Goal: Navigation & Orientation: Find specific page/section

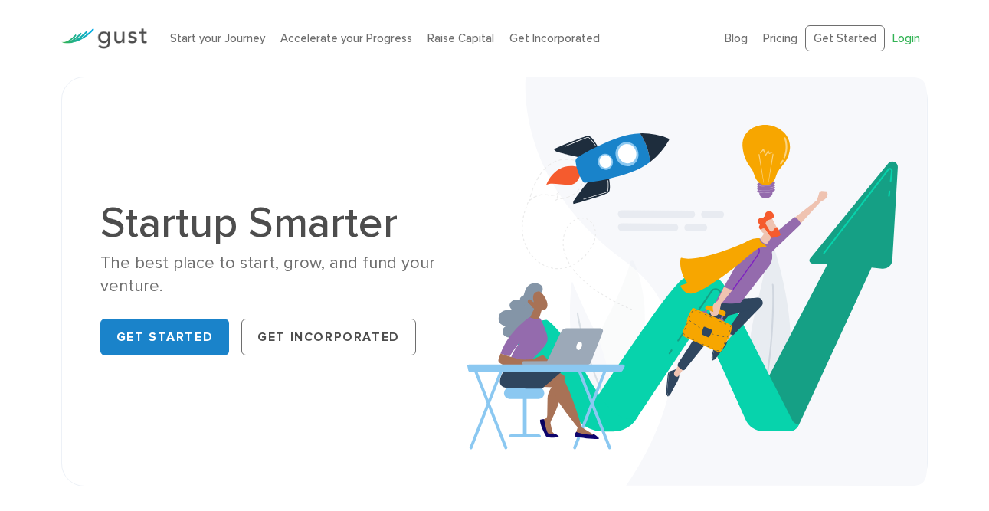
click at [916, 36] on link "Login" at bounding box center [907, 38] width 28 height 14
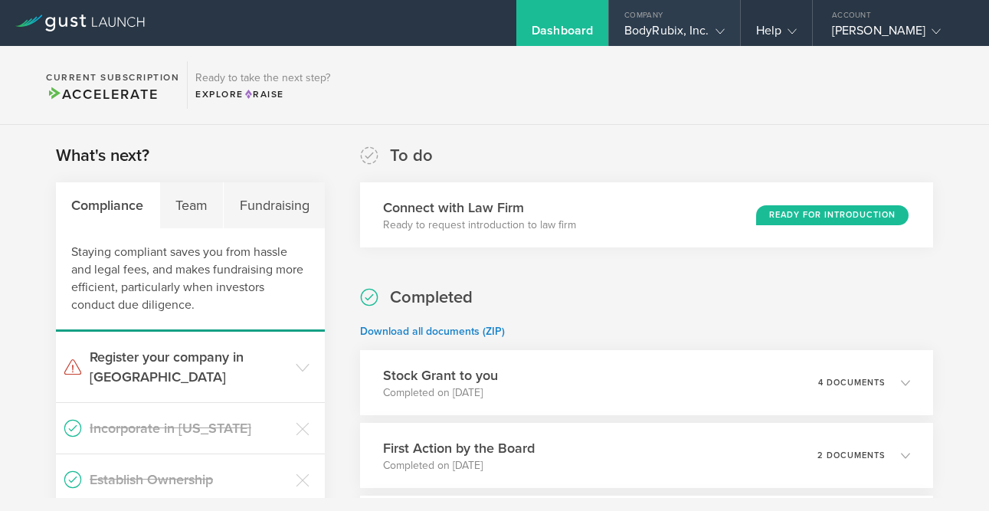
click at [692, 13] on div "Company" at bounding box center [674, 11] width 131 height 23
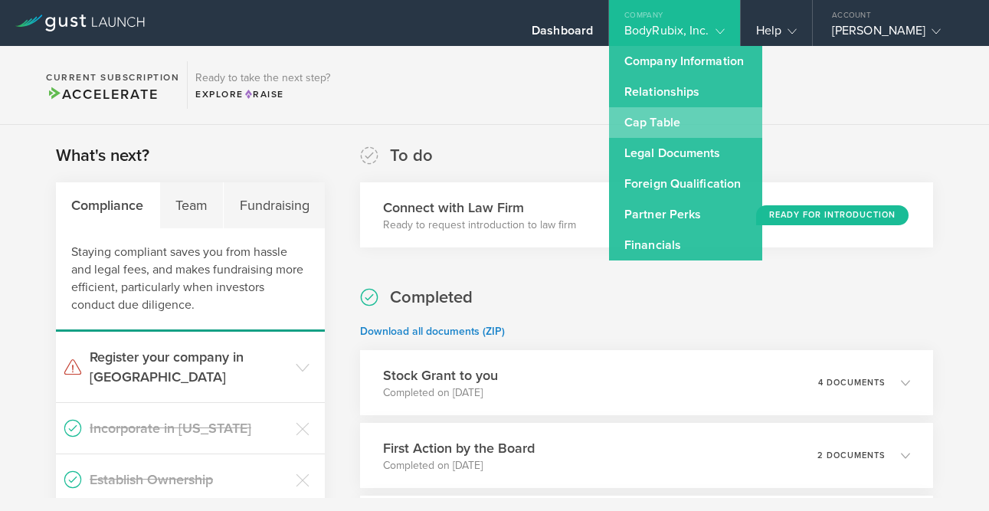
click at [661, 126] on link "Cap Table" at bounding box center [685, 122] width 153 height 31
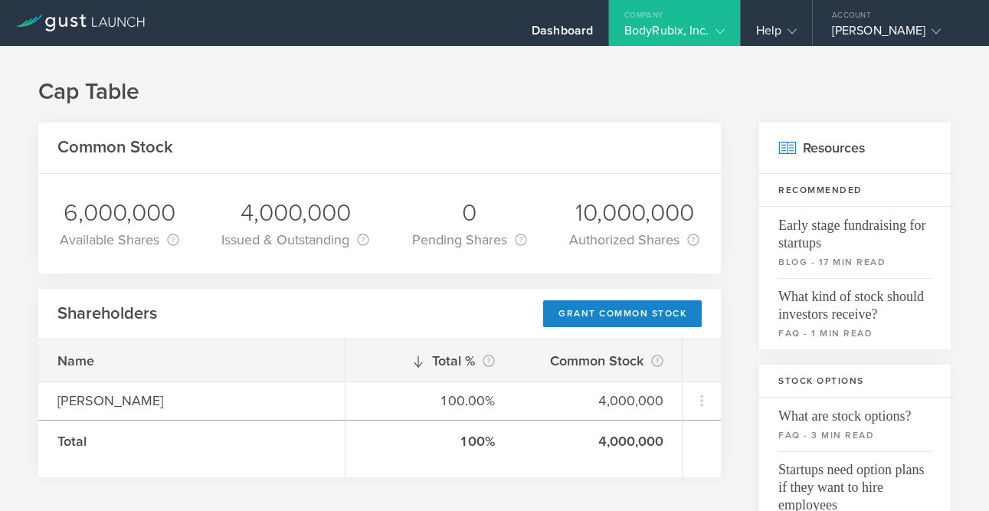
click at [677, 31] on div "BodyRubix, Inc." at bounding box center [674, 34] width 100 height 23
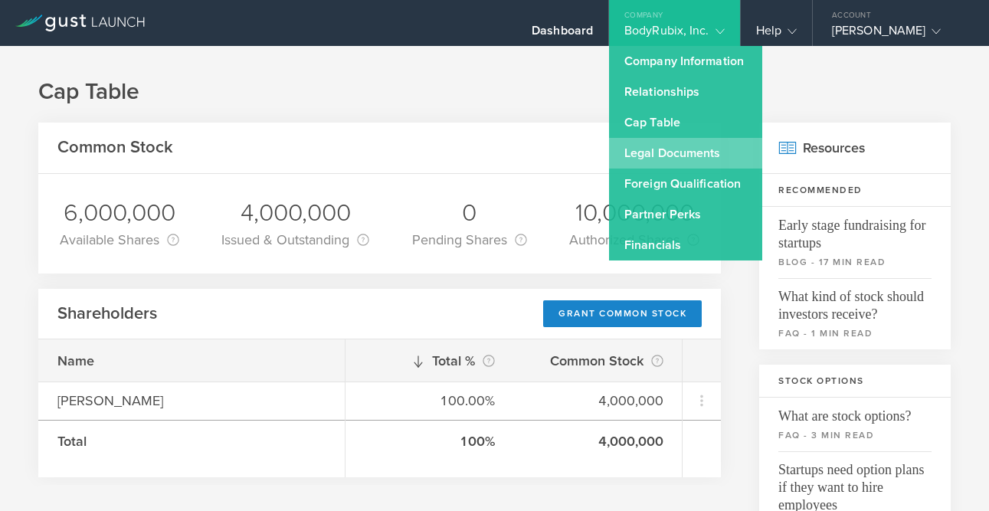
click at [661, 150] on link "Legal Documents" at bounding box center [685, 153] width 153 height 31
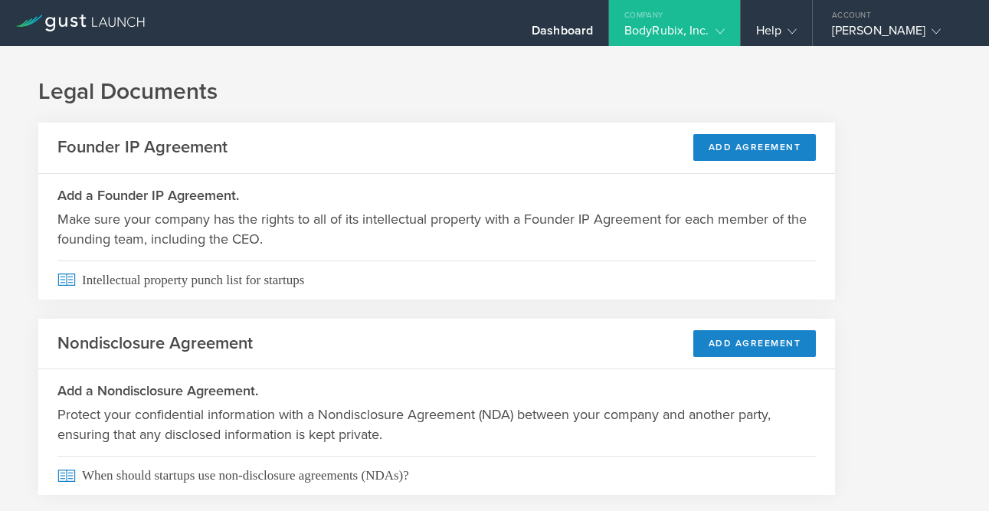
click at [708, 21] on div "Company" at bounding box center [674, 11] width 131 height 23
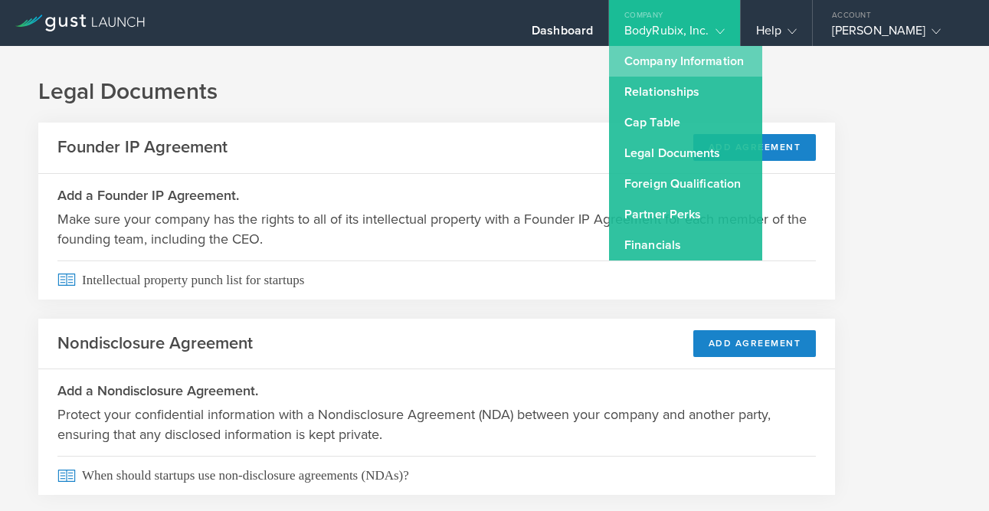
click at [694, 72] on link "Company Information" at bounding box center [685, 61] width 153 height 31
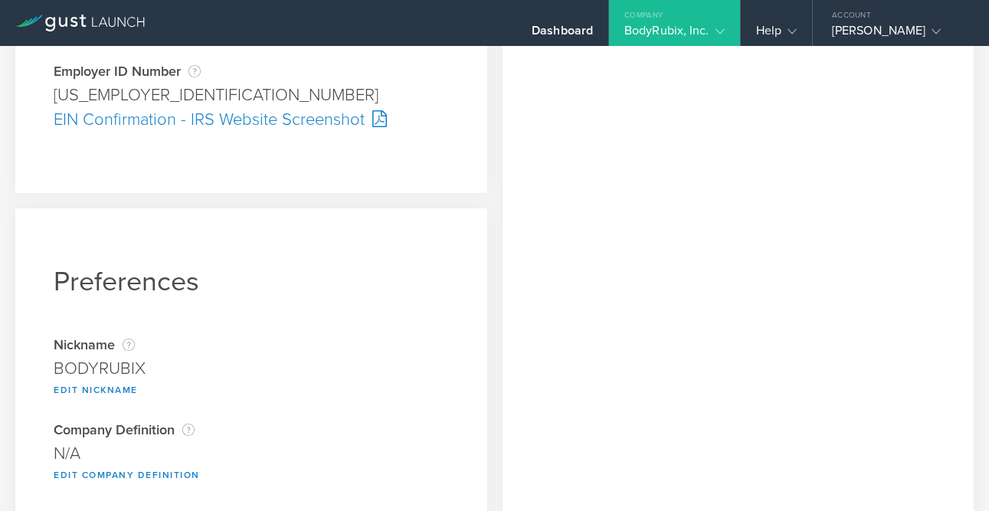
scroll to position [504, 0]
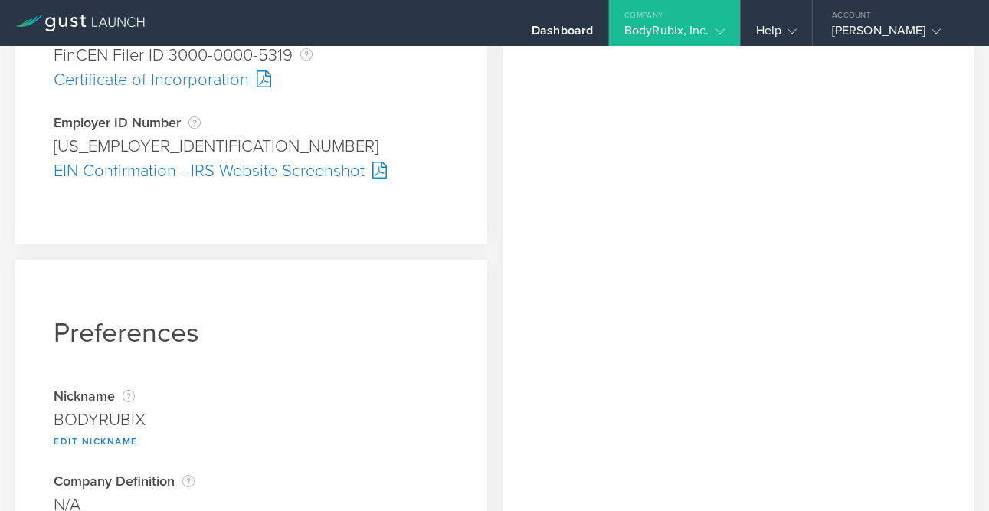
click at [704, 29] on div "BodyRubix, Inc." at bounding box center [674, 34] width 100 height 23
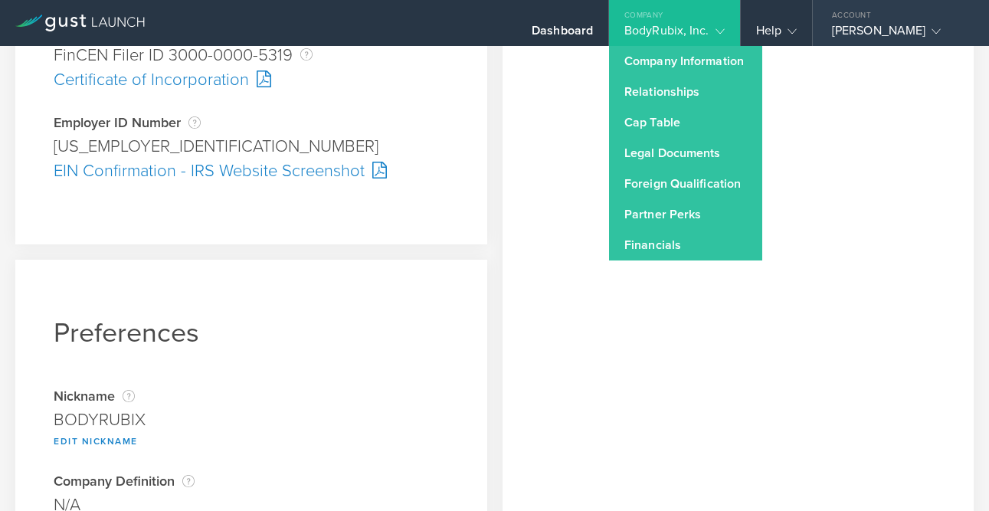
click at [886, 18] on div "Account" at bounding box center [901, 11] width 176 height 23
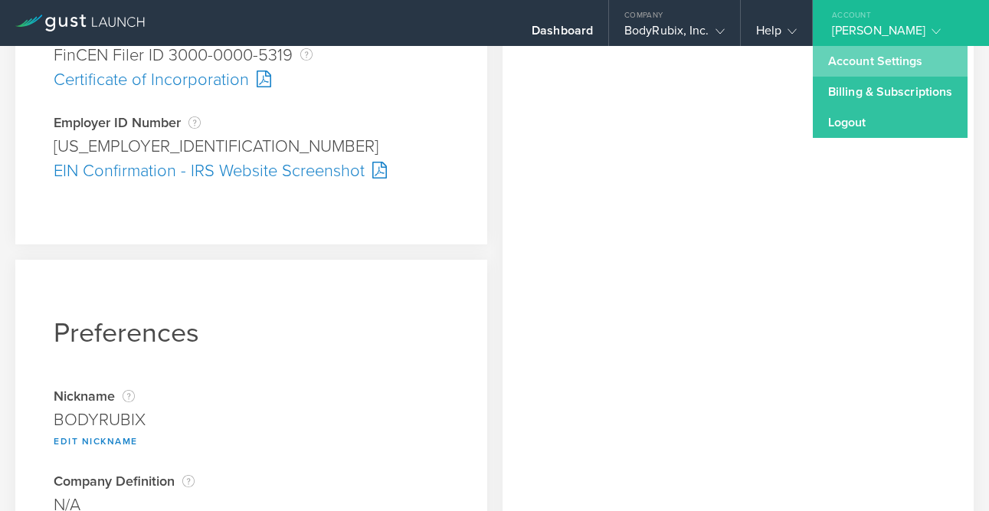
click at [858, 60] on link "Account Settings" at bounding box center [890, 61] width 155 height 31
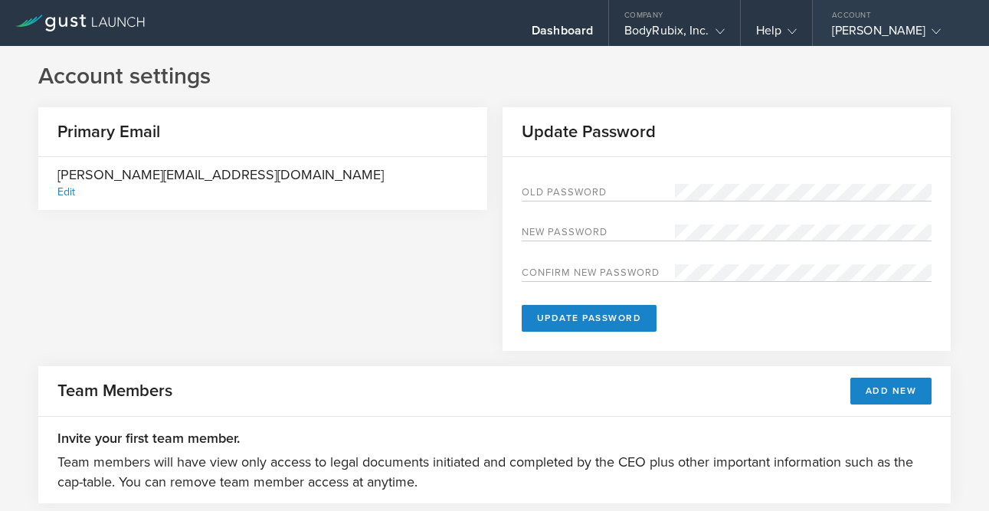
click at [869, 31] on div "[PERSON_NAME]" at bounding box center [897, 34] width 130 height 23
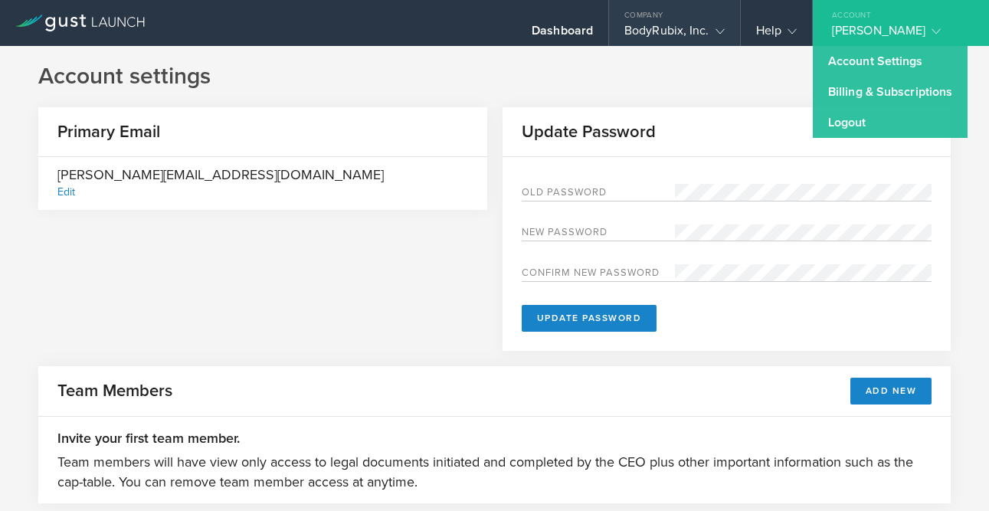
click at [706, 37] on div "BodyRubix, Inc." at bounding box center [674, 34] width 100 height 23
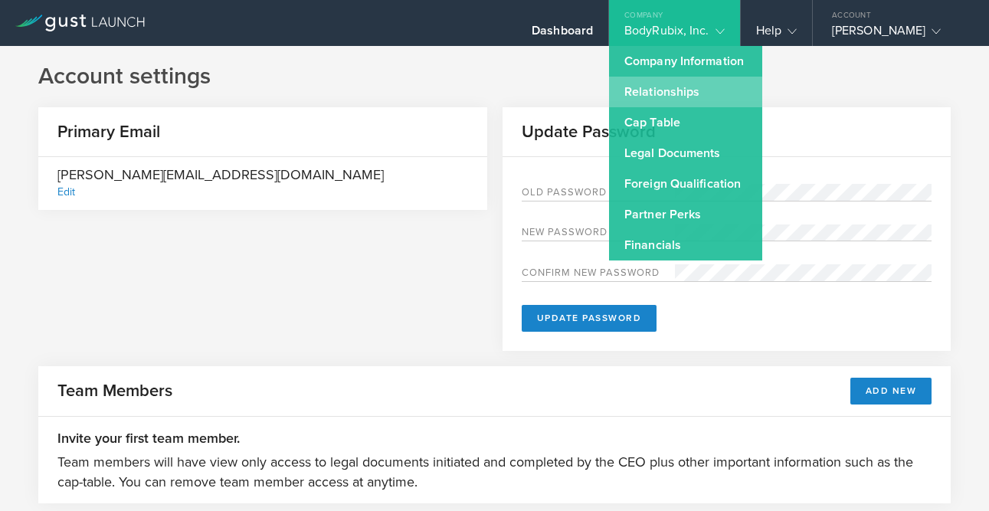
click at [702, 90] on link "Relationships" at bounding box center [685, 92] width 153 height 31
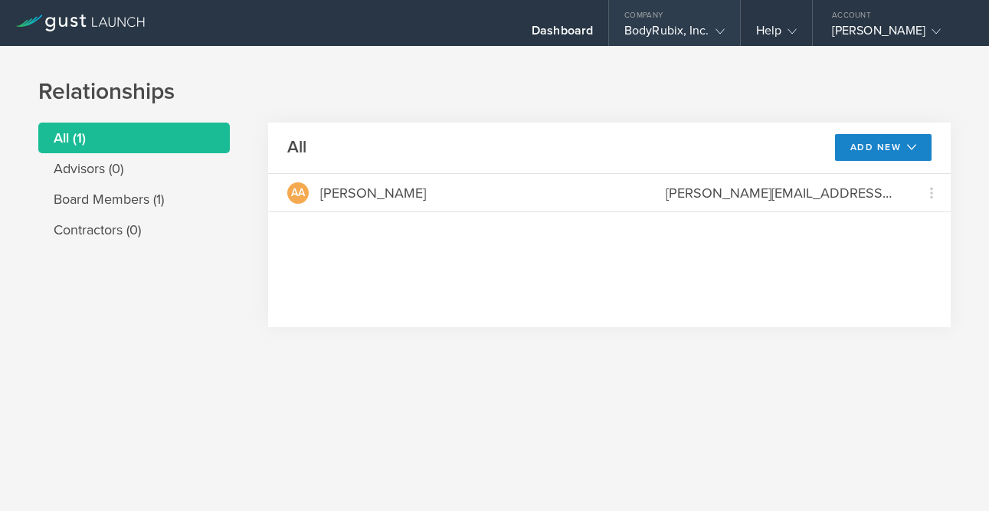
click at [701, 28] on div "BodyRubix, Inc." at bounding box center [674, 34] width 100 height 23
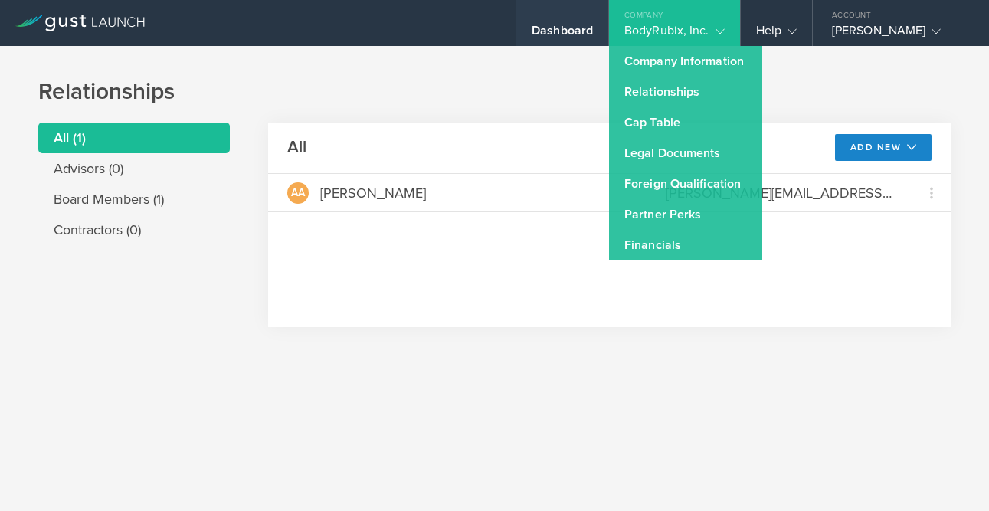
click at [550, 28] on div "Dashboard" at bounding box center [562, 34] width 61 height 23
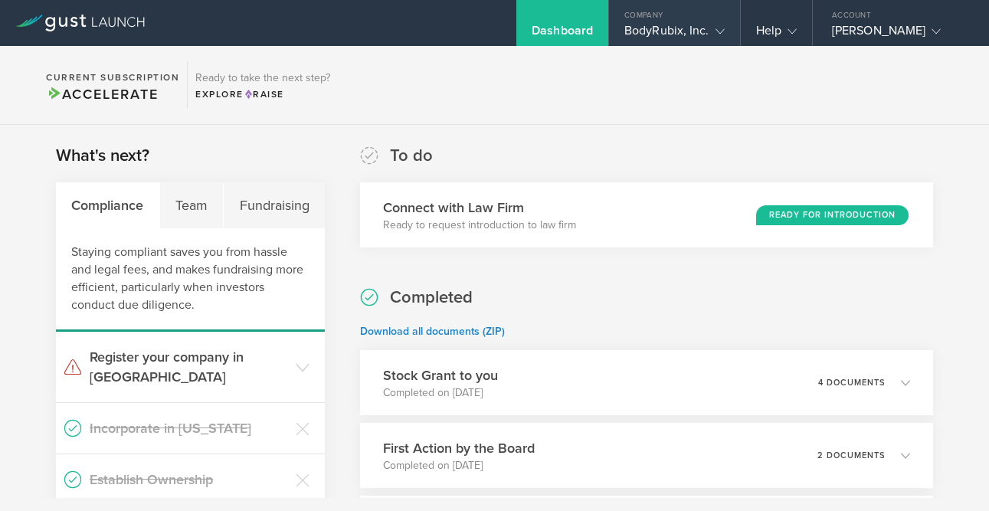
click at [685, 29] on div "BodyRubix, Inc." at bounding box center [674, 34] width 100 height 23
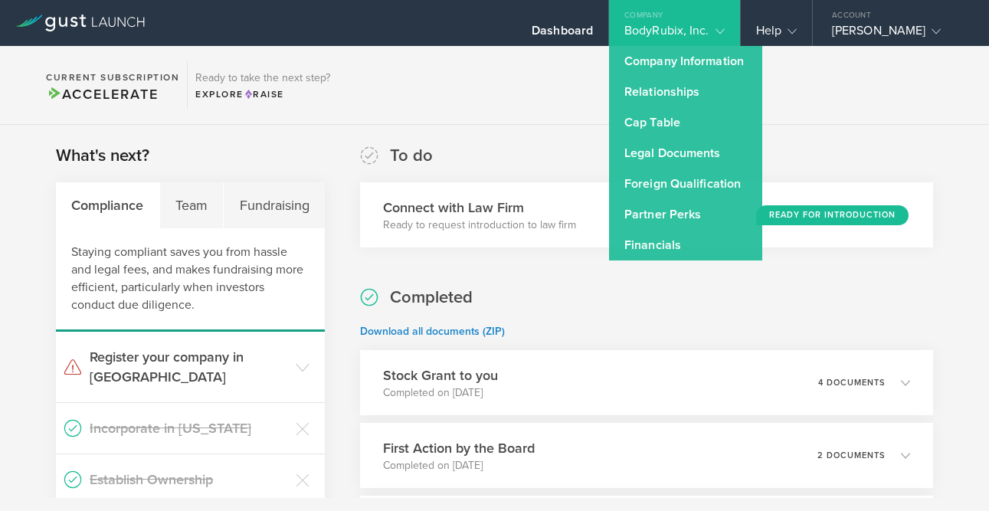
click at [857, 98] on section "Current Subscription Accelerate Ready to take the next step? Explore Raise" at bounding box center [494, 85] width 989 height 79
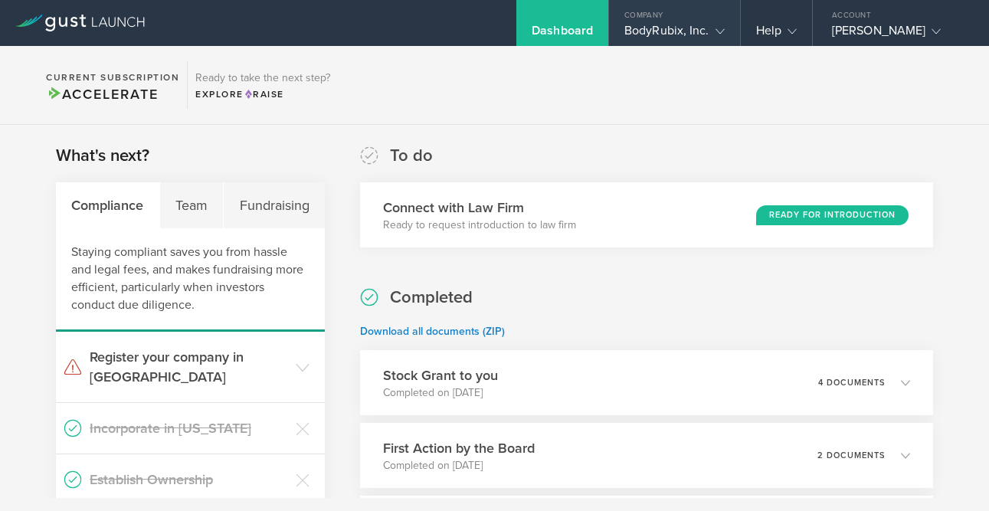
click at [713, 24] on gust-icon at bounding box center [716, 30] width 15 height 15
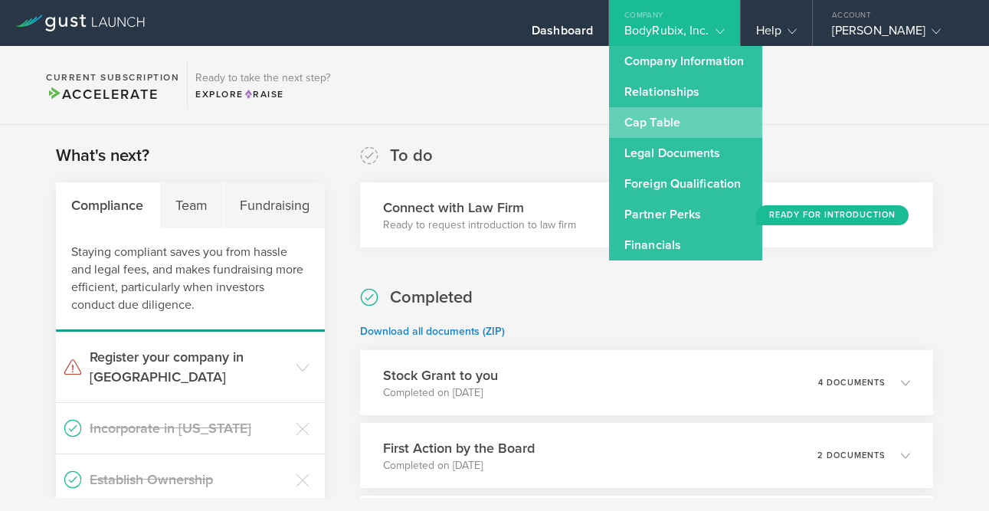
click at [686, 132] on link "Cap Table" at bounding box center [685, 122] width 153 height 31
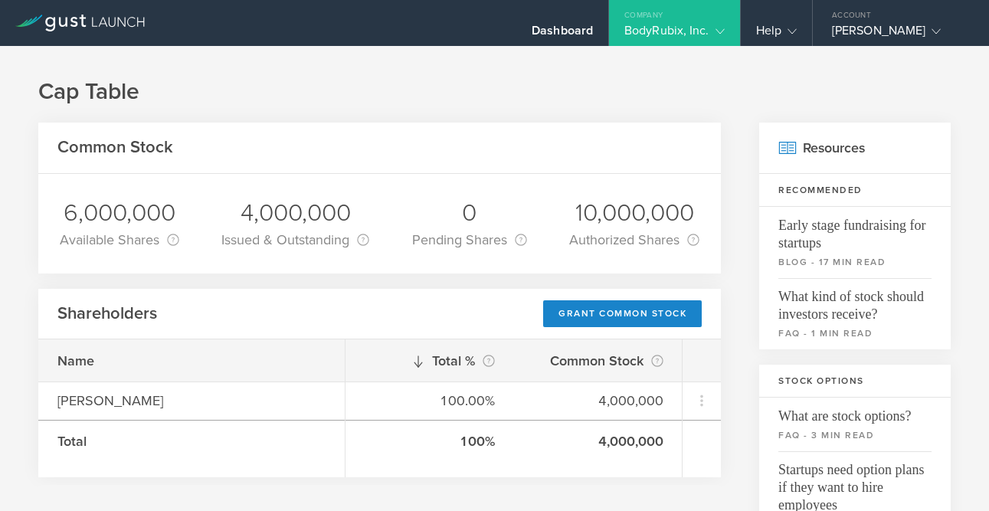
click at [719, 31] on icon at bounding box center [720, 31] width 9 height 9
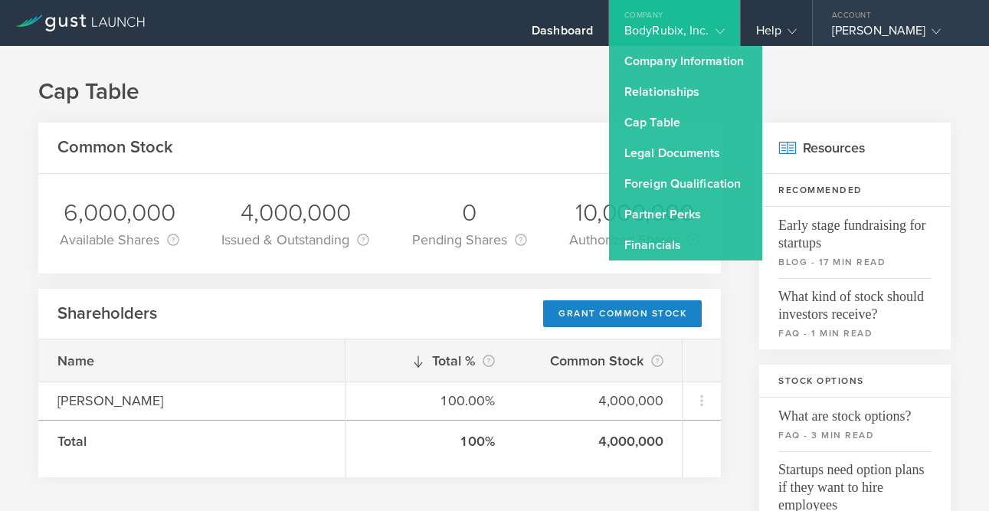
click at [896, 28] on div "[PERSON_NAME]" at bounding box center [897, 34] width 130 height 23
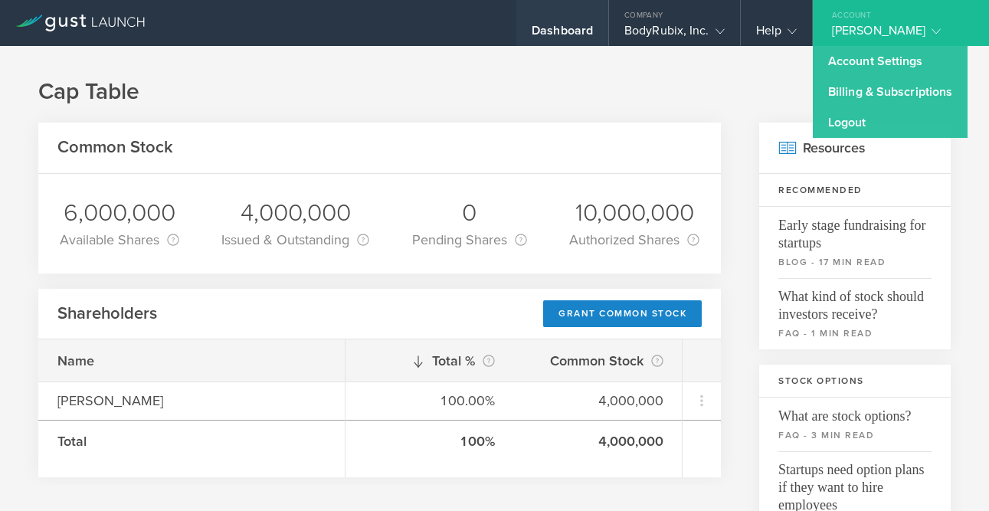
click at [559, 23] on div "Dashboard" at bounding box center [562, 34] width 61 height 23
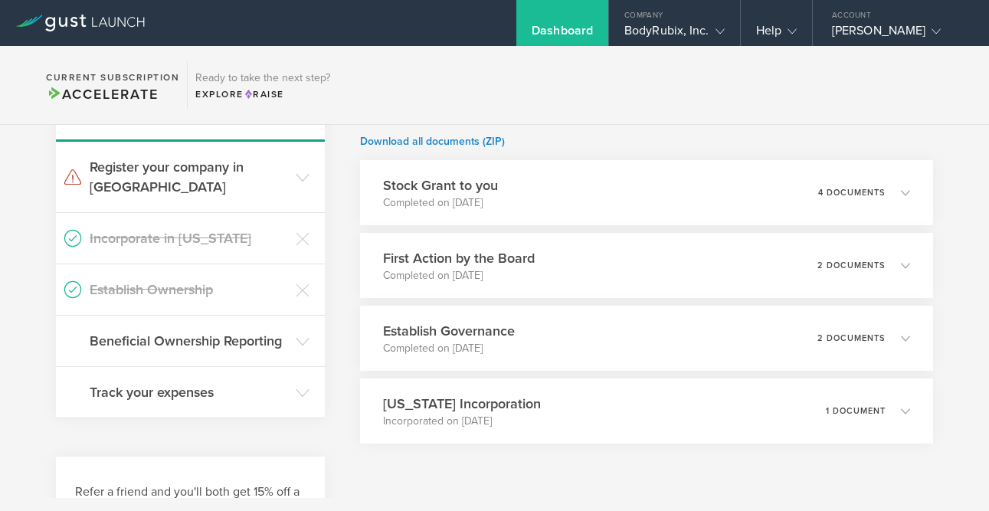
scroll to position [195, 0]
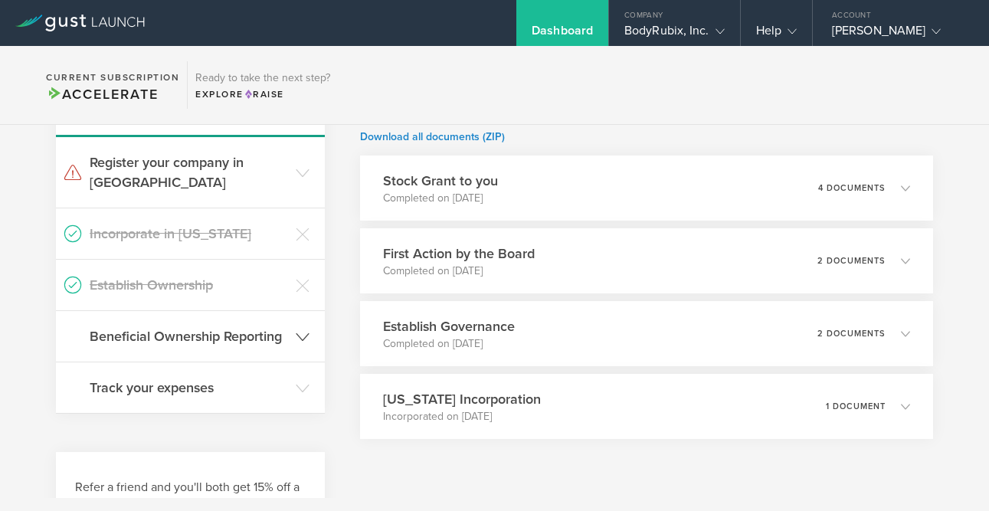
click at [291, 318] on header "Beneficial Ownership Reporting" at bounding box center [190, 336] width 269 height 51
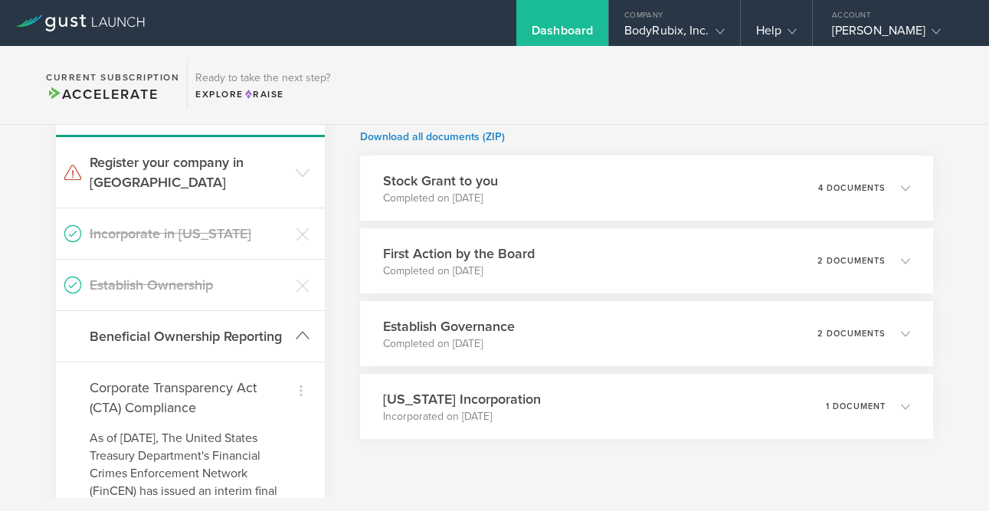
click at [291, 318] on header "Beneficial Ownership Reporting" at bounding box center [190, 336] width 269 height 51
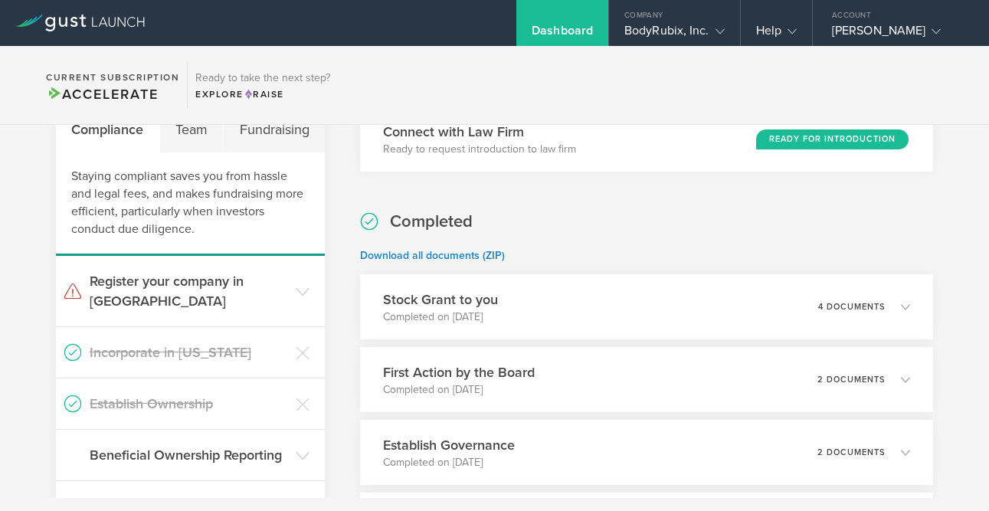
scroll to position [72, 0]
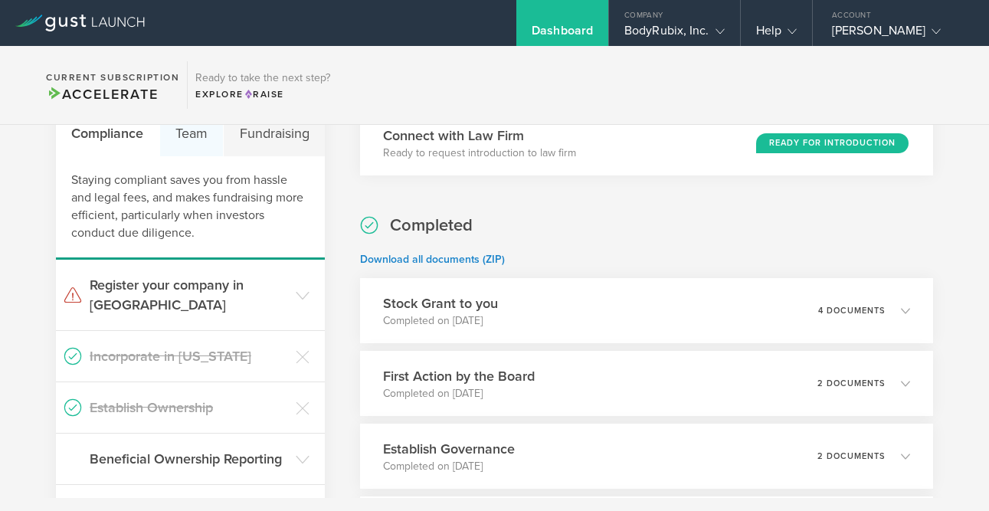
click at [188, 138] on div "Team" at bounding box center [192, 133] width 64 height 46
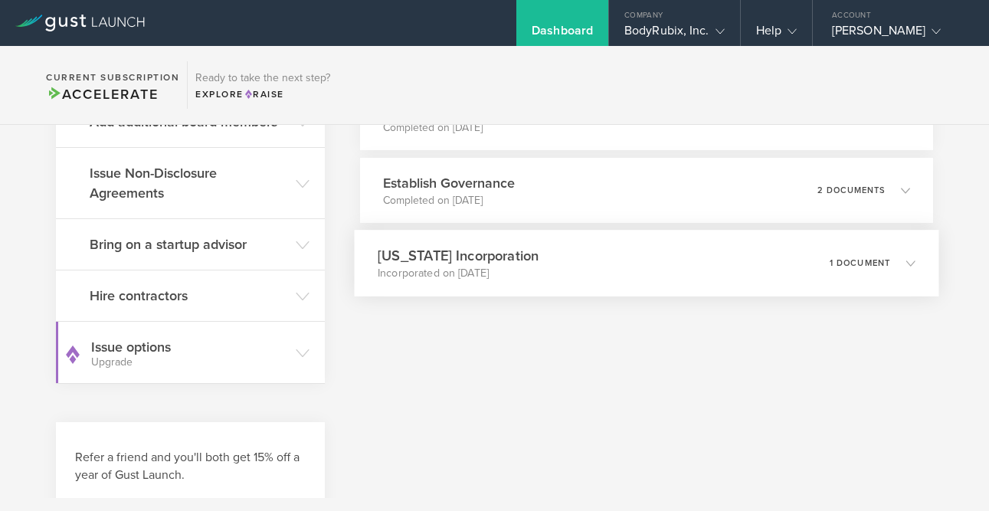
scroll to position [334, 0]
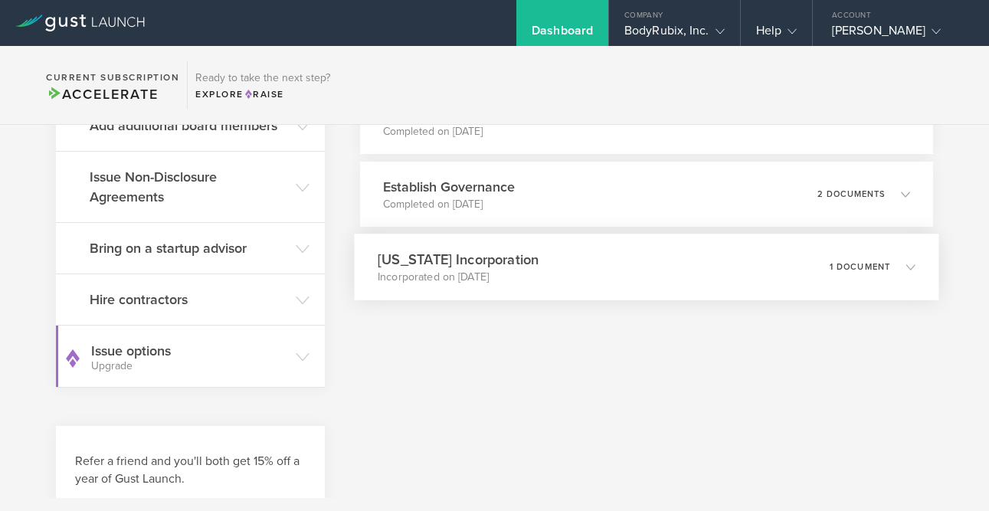
click at [911, 270] on icon at bounding box center [910, 266] width 9 height 9
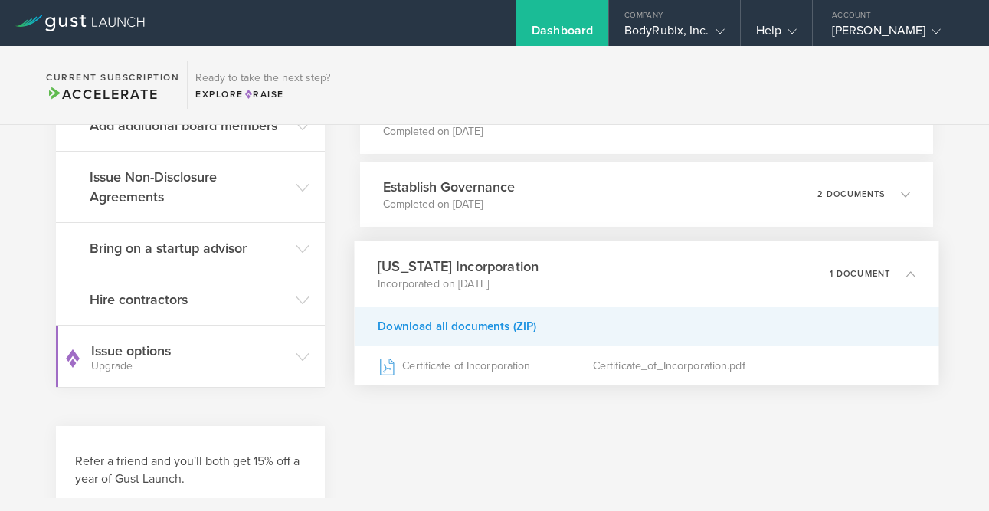
click at [516, 331] on div "Download all documents (ZIP)" at bounding box center [647, 326] width 585 height 39
